Goal: Use online tool/utility: Utilize a website feature to perform a specific function

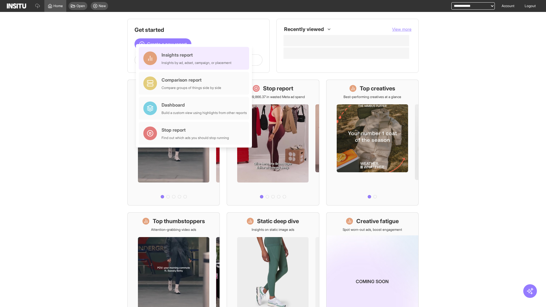
click at [195, 58] on div "Insights report Insights by ad, adset, campaign, or placement" at bounding box center [197, 58] width 70 height 14
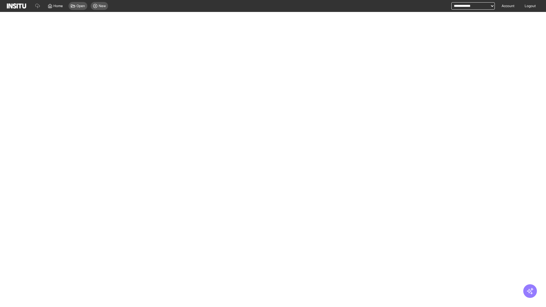
select select "**"
